Goal: Task Accomplishment & Management: Use online tool/utility

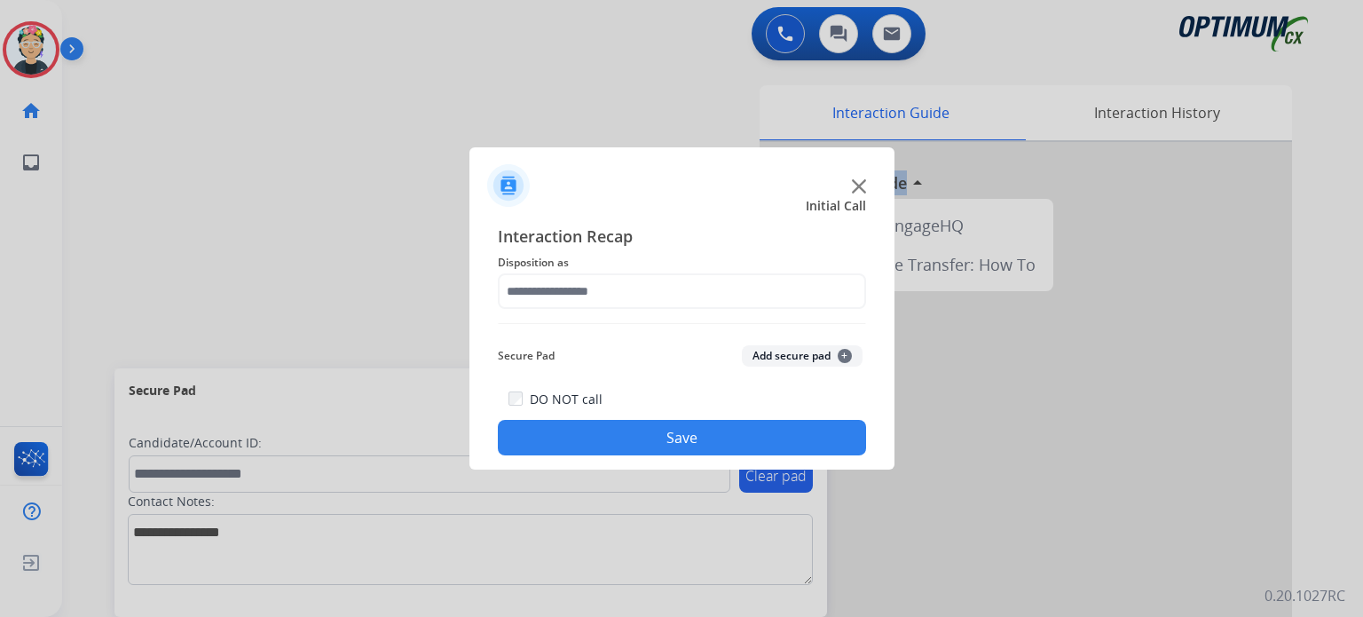
click at [863, 187] on img at bounding box center [859, 186] width 14 height 14
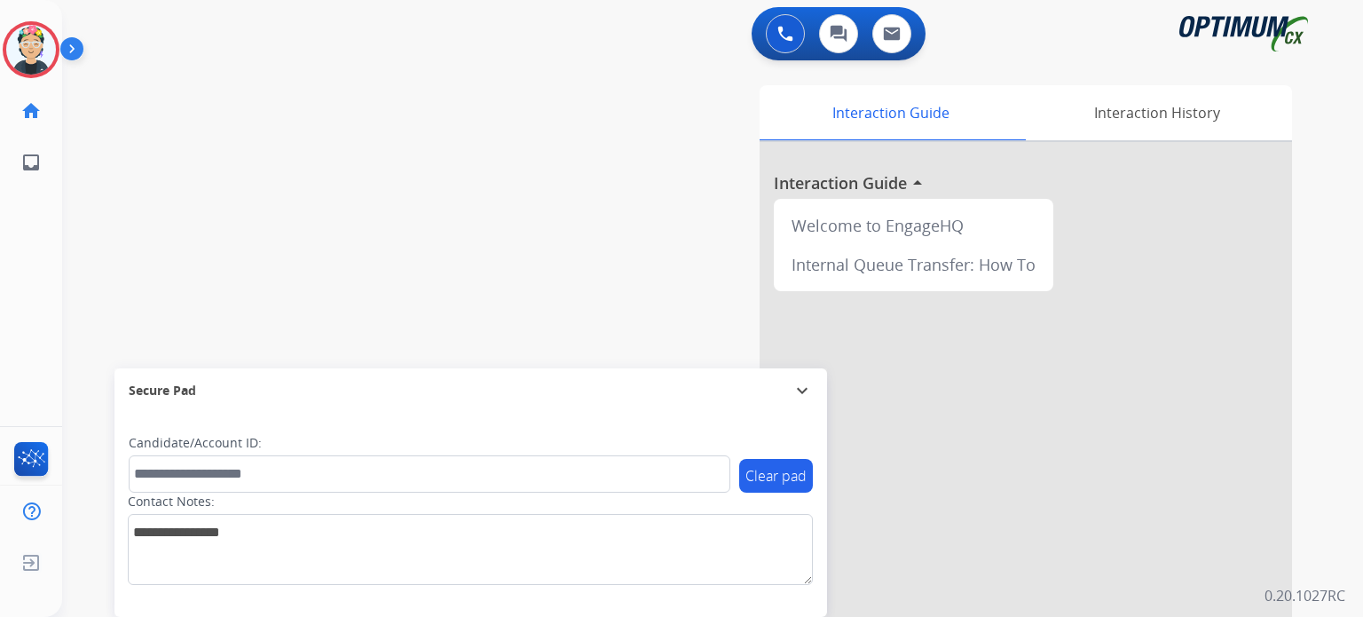
click at [863, 187] on div at bounding box center [1026, 473] width 533 height 662
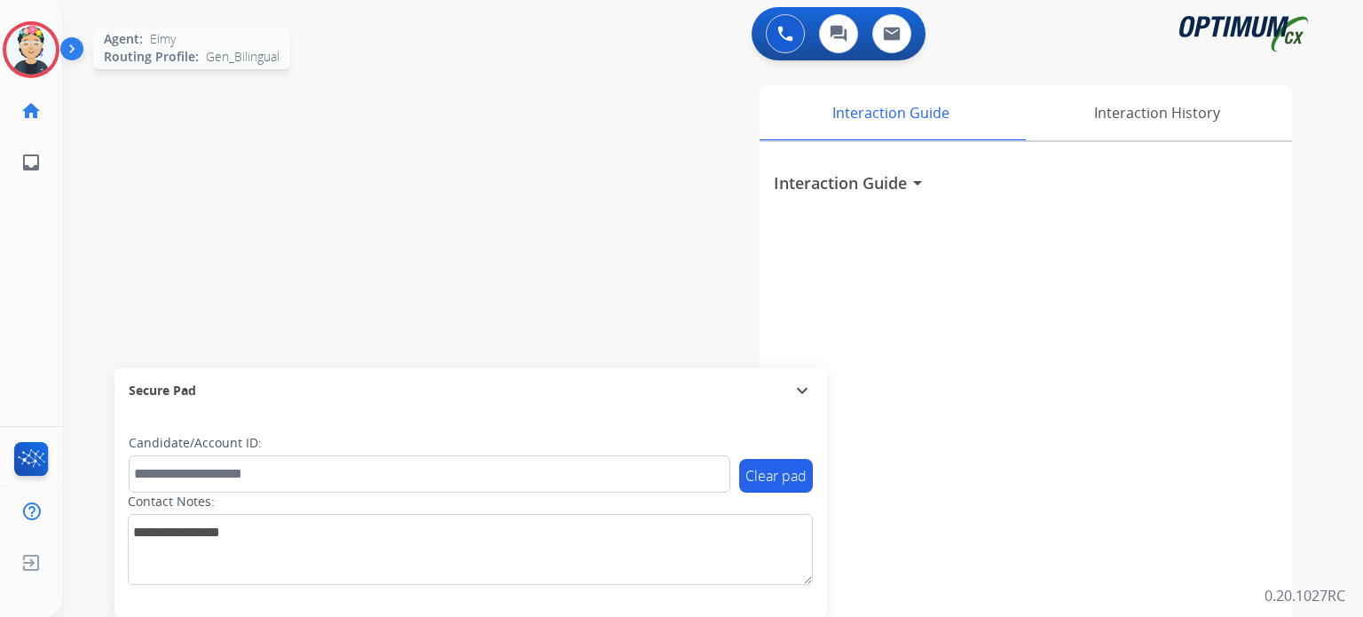
click at [46, 55] on img at bounding box center [31, 50] width 50 height 50
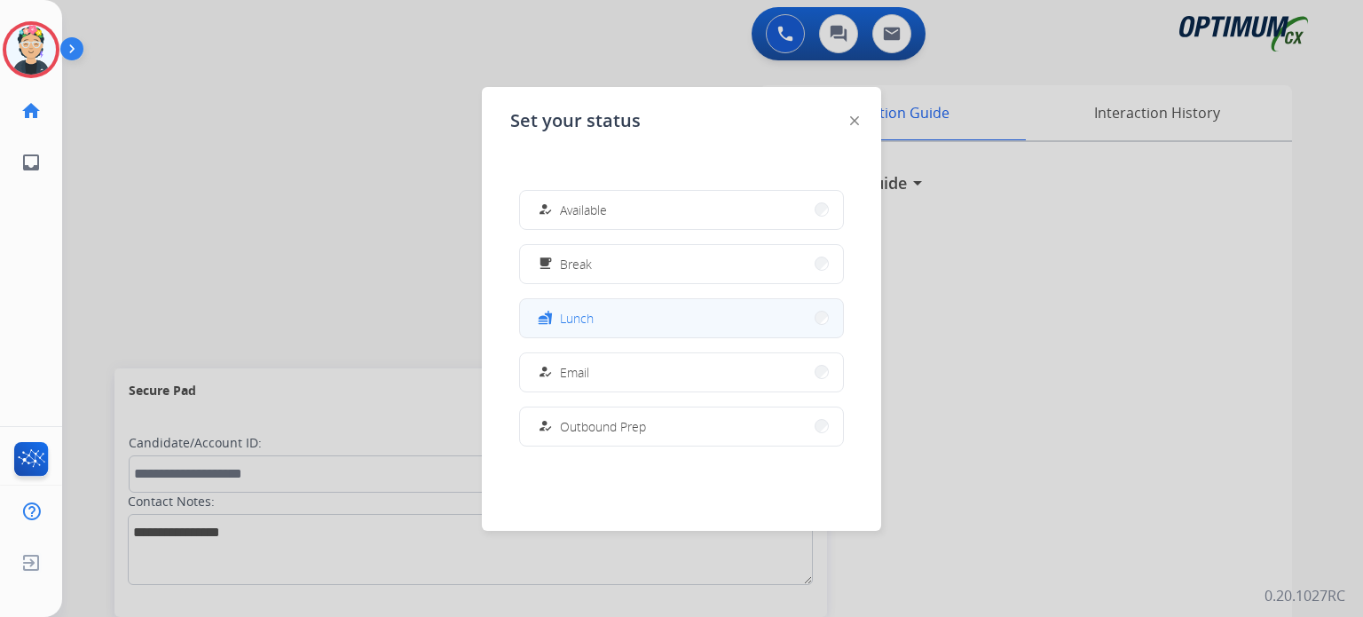
click at [628, 319] on button "fastfood Lunch" at bounding box center [681, 318] width 323 height 38
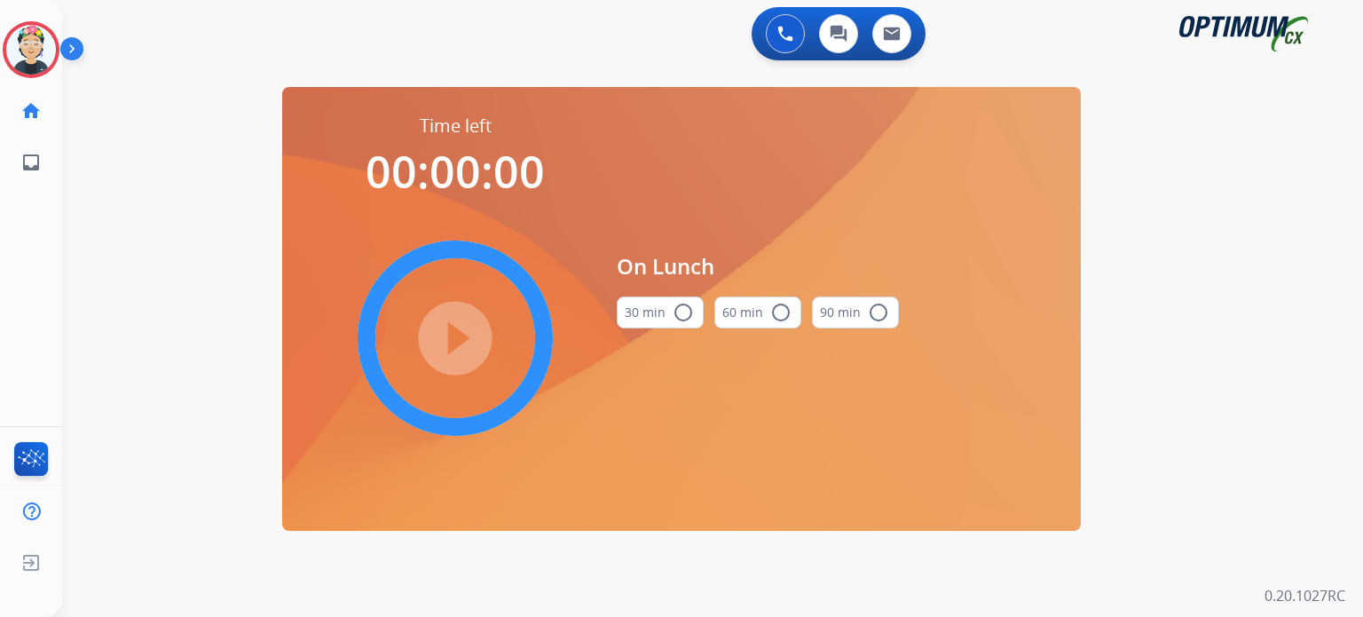
click at [689, 310] on mat-icon "radio_button_unchecked" at bounding box center [683, 312] width 21 height 21
click at [466, 331] on mat-icon "play_circle_filled" at bounding box center [455, 338] width 21 height 21
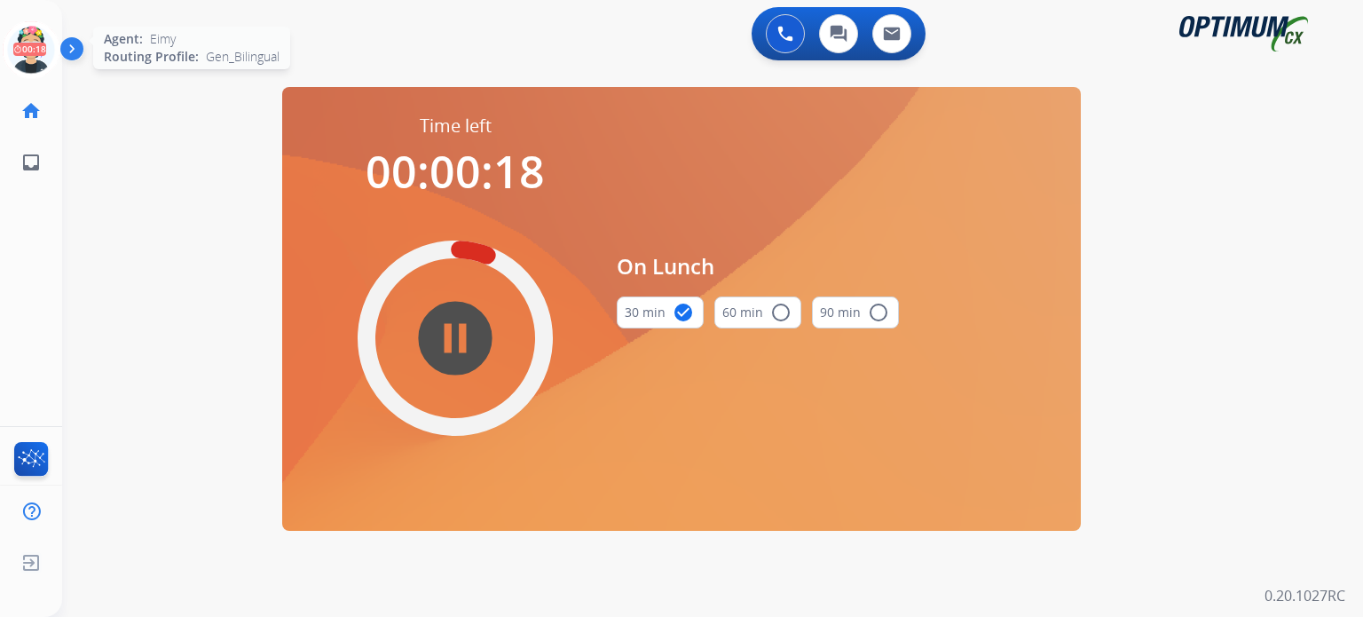
click at [37, 62] on icon at bounding box center [32, 50] width 58 height 58
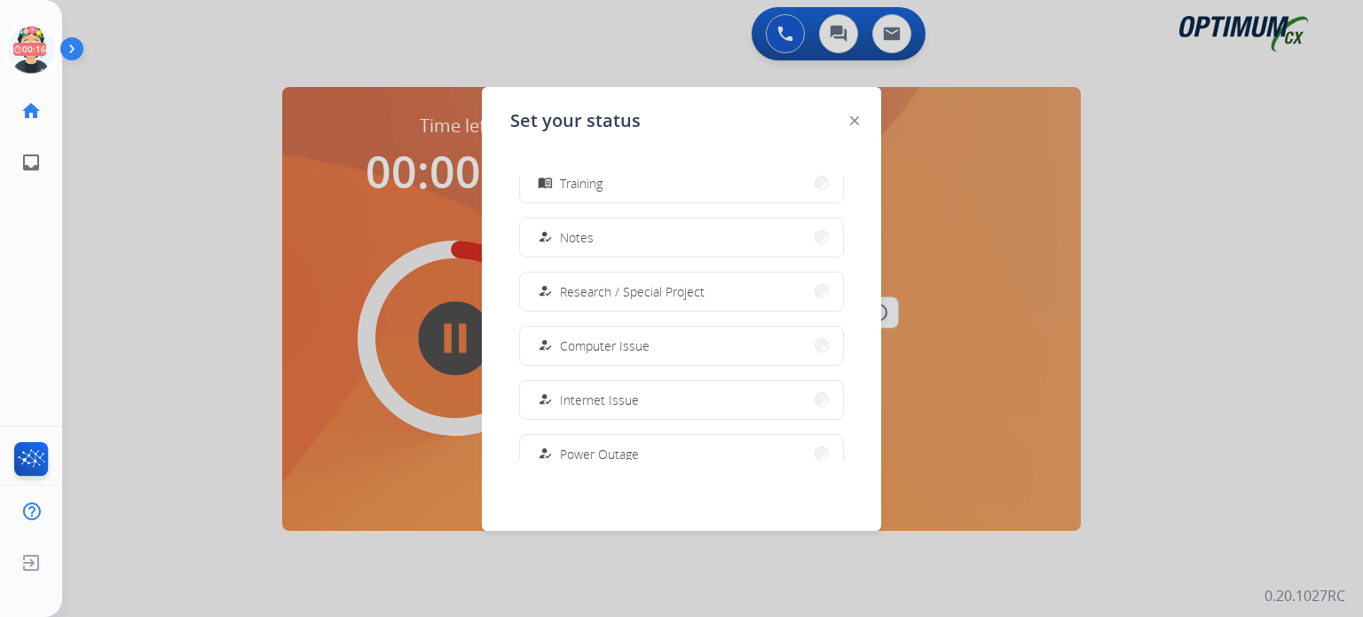
scroll to position [355, 0]
click at [657, 290] on span "Research / Special Project" at bounding box center [632, 288] width 145 height 19
